Goal: Task Accomplishment & Management: Complete application form

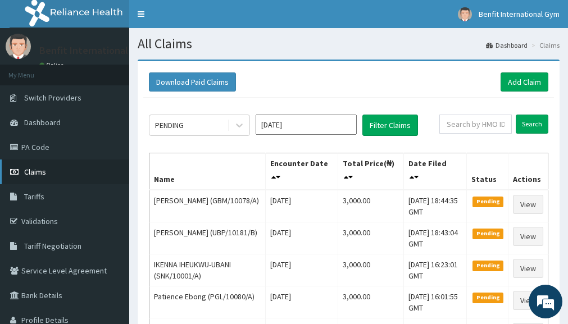
click at [60, 169] on link "Claims" at bounding box center [64, 172] width 129 height 25
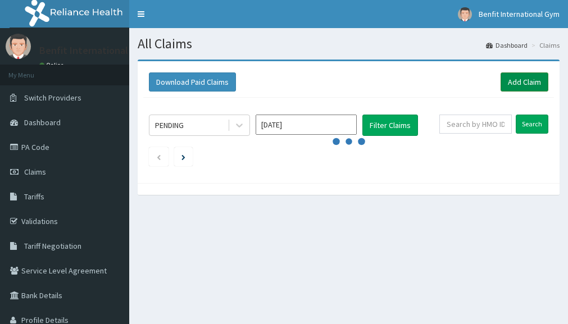
click at [511, 82] on link "Add Claim" at bounding box center [525, 81] width 48 height 19
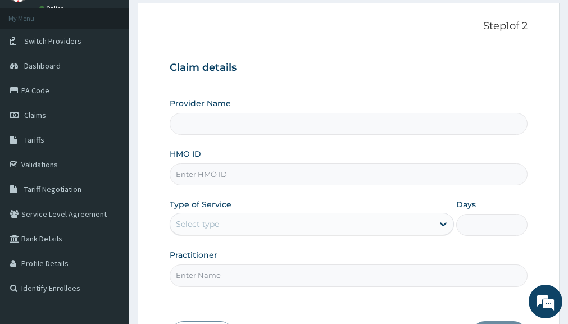
scroll to position [71, 0]
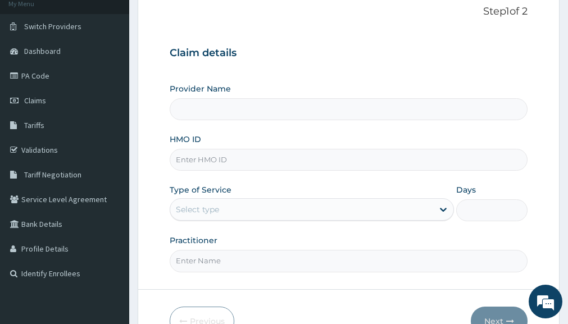
click at [298, 159] on input "HMO ID" at bounding box center [349, 160] width 358 height 22
click at [79, 92] on link "Claims" at bounding box center [64, 100] width 129 height 25
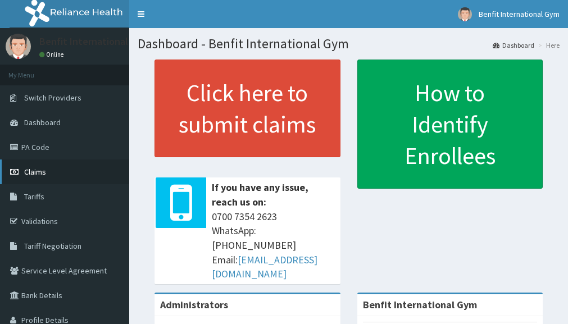
click at [57, 161] on link "Claims" at bounding box center [64, 172] width 129 height 25
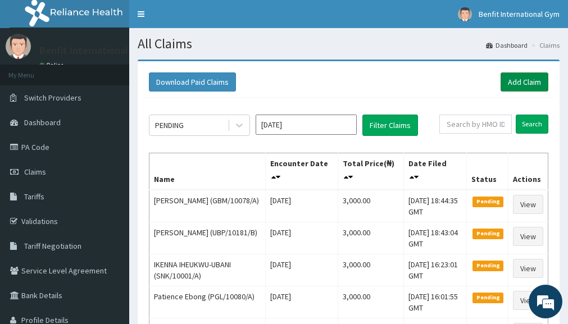
click at [507, 83] on link "Add Claim" at bounding box center [525, 81] width 48 height 19
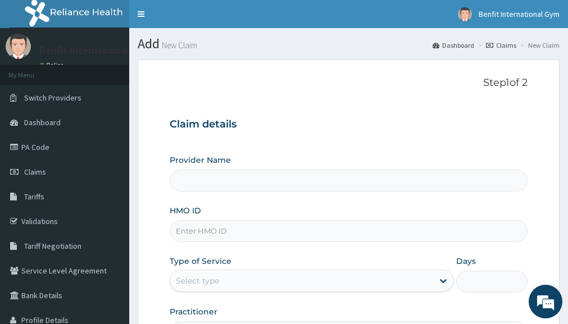
click at [225, 235] on input "HMO ID" at bounding box center [349, 231] width 358 height 22
type input "Benfit International Gym"
type input "1"
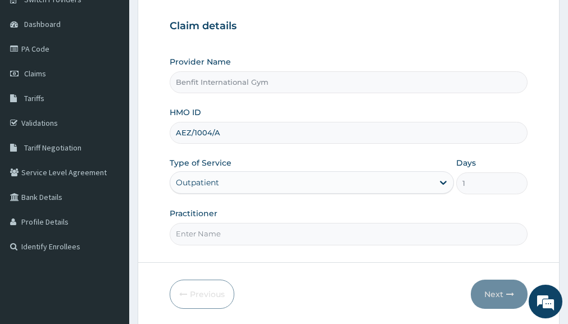
scroll to position [99, 0]
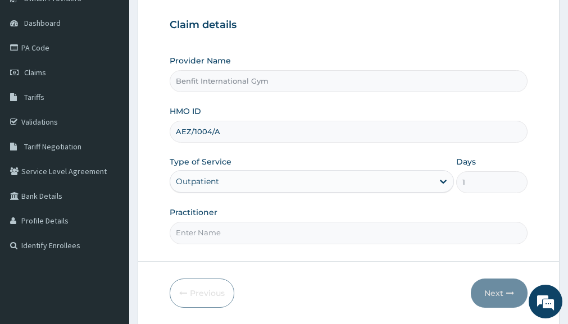
click at [206, 131] on input "AEZ/1004/A" at bounding box center [349, 132] width 358 height 22
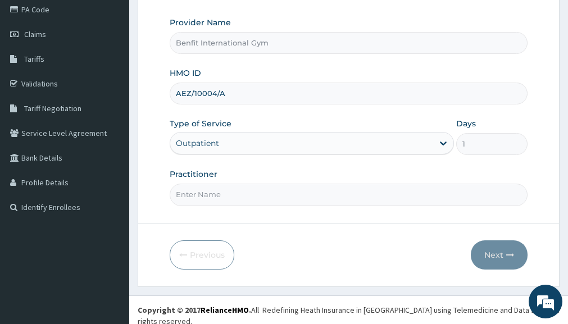
type input "AEZ/10004/A"
click at [255, 188] on input "Practitioner" at bounding box center [349, 195] width 358 height 22
type input "ABDULKAREEM ZAYNAB"
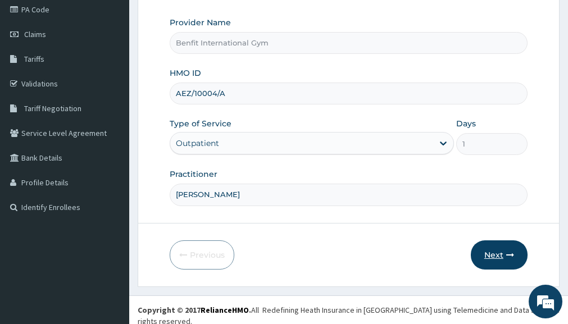
click at [495, 250] on button "Next" at bounding box center [499, 254] width 57 height 29
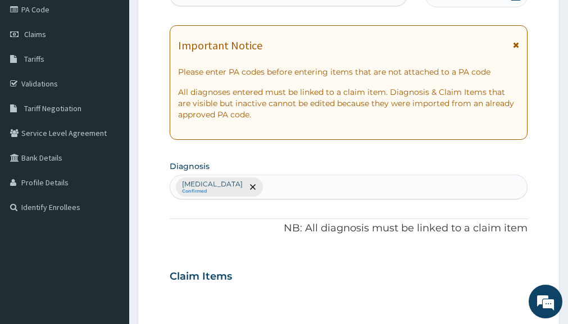
scroll to position [0, 0]
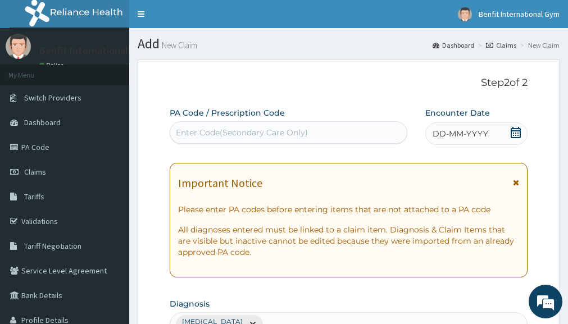
click at [362, 135] on div "Enter Code(Secondary Care Only)" at bounding box center [288, 133] width 237 height 18
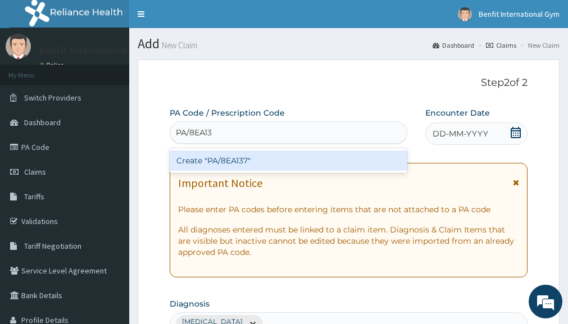
type input "PA/8EA137"
click at [367, 167] on div "Create "PA/8EA137"" at bounding box center [289, 161] width 238 height 20
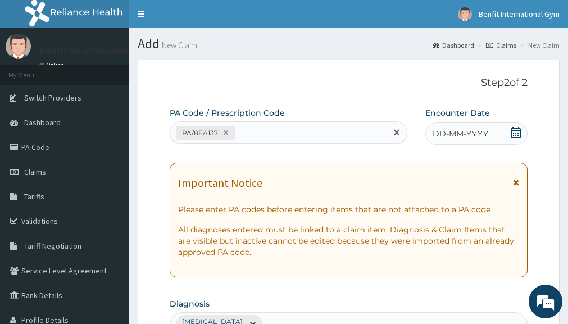
click at [515, 133] on icon at bounding box center [515, 132] width 11 height 11
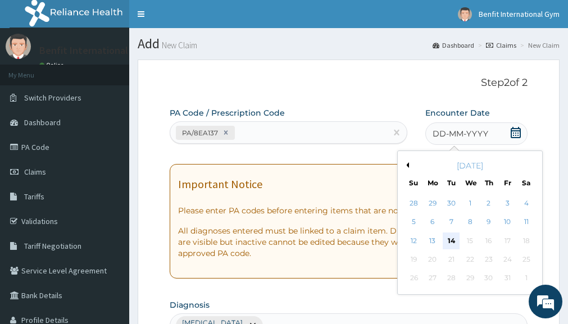
click at [450, 239] on div "14" at bounding box center [451, 241] width 17 height 17
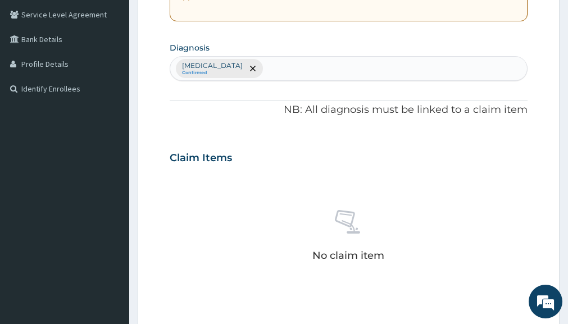
click at [271, 128] on div "PA Code / Prescription Code PA/8EA137 Encounter Date 14-10-2025 Important Notic…" at bounding box center [349, 154] width 358 height 607
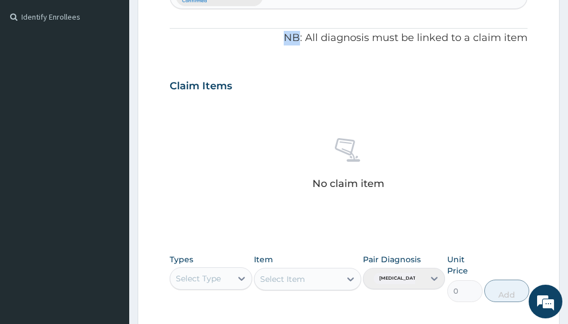
scroll to position [392, 0]
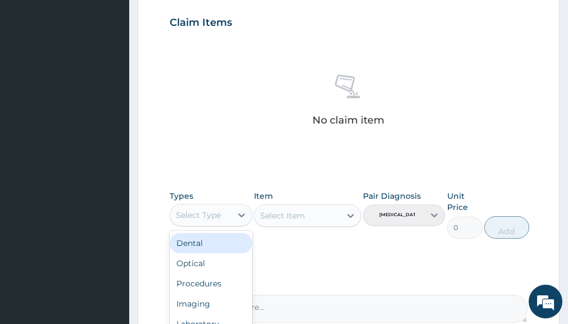
drag, startPoint x: 271, startPoint y: 128, endPoint x: 219, endPoint y: 221, distance: 106.1
click at [219, 221] on div "Select Type" at bounding box center [200, 215] width 61 height 18
type input "GYM"
click at [219, 235] on div "Gym" at bounding box center [211, 243] width 82 height 20
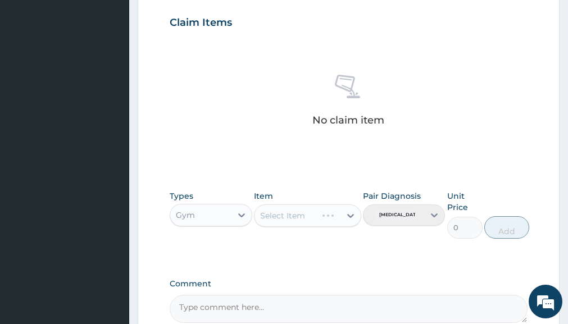
click at [321, 218] on div "Select Item" at bounding box center [307, 216] width 107 height 22
click at [351, 215] on icon at bounding box center [350, 215] width 11 height 11
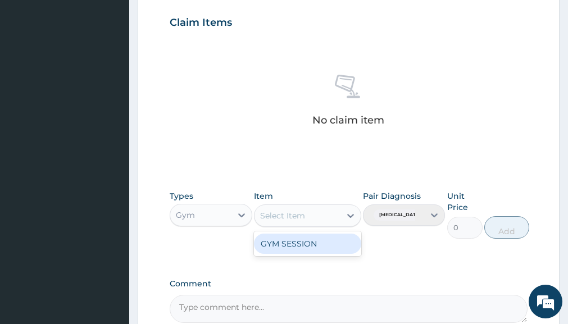
click at [336, 234] on div "GYM SESSION" at bounding box center [307, 244] width 107 height 20
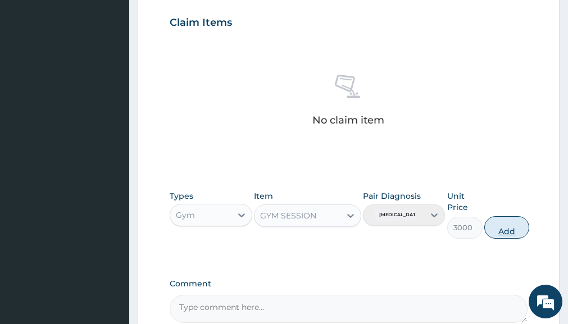
click at [520, 221] on button "Add" at bounding box center [506, 227] width 45 height 22
type input "0"
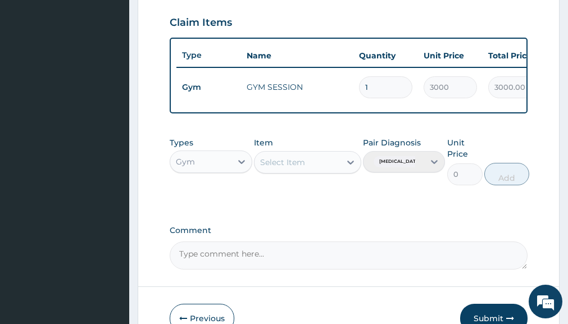
scroll to position [464, 0]
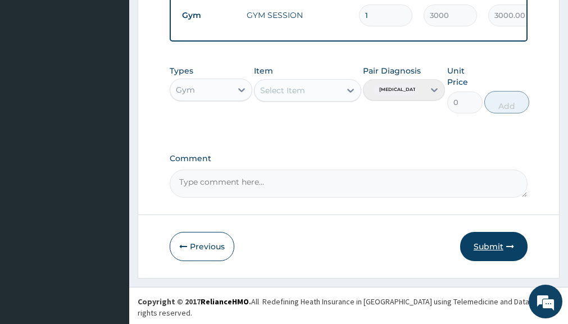
click at [491, 258] on button "Submit" at bounding box center [493, 246] width 67 height 29
